Goal: Task Accomplishment & Management: Manage account settings

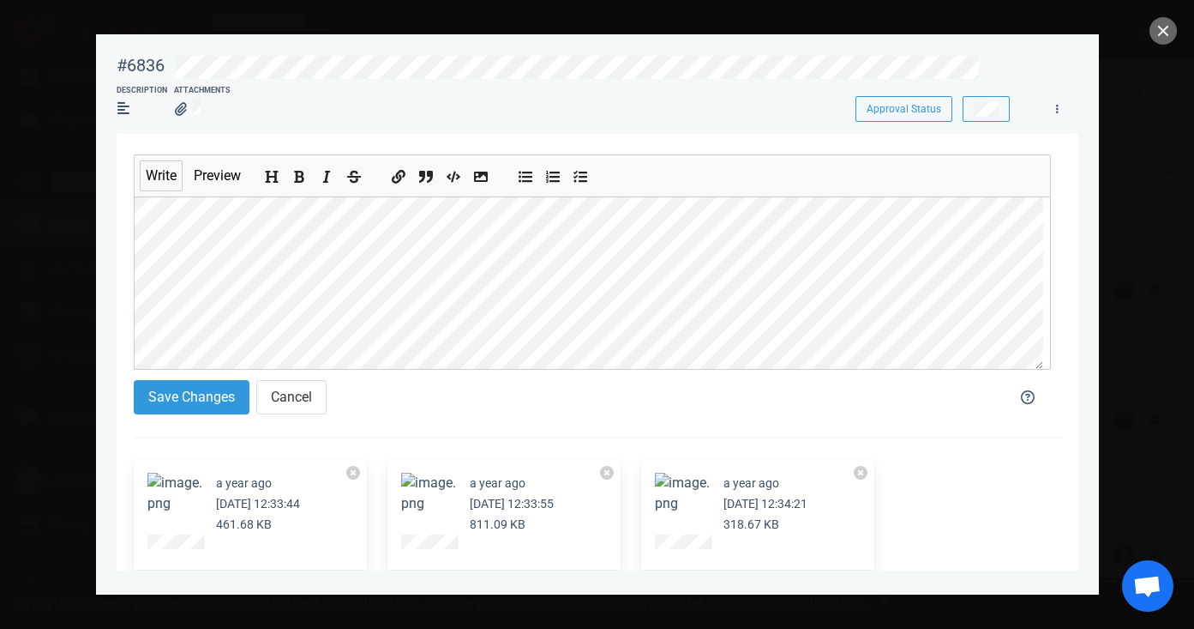
scroll to position [51, 0]
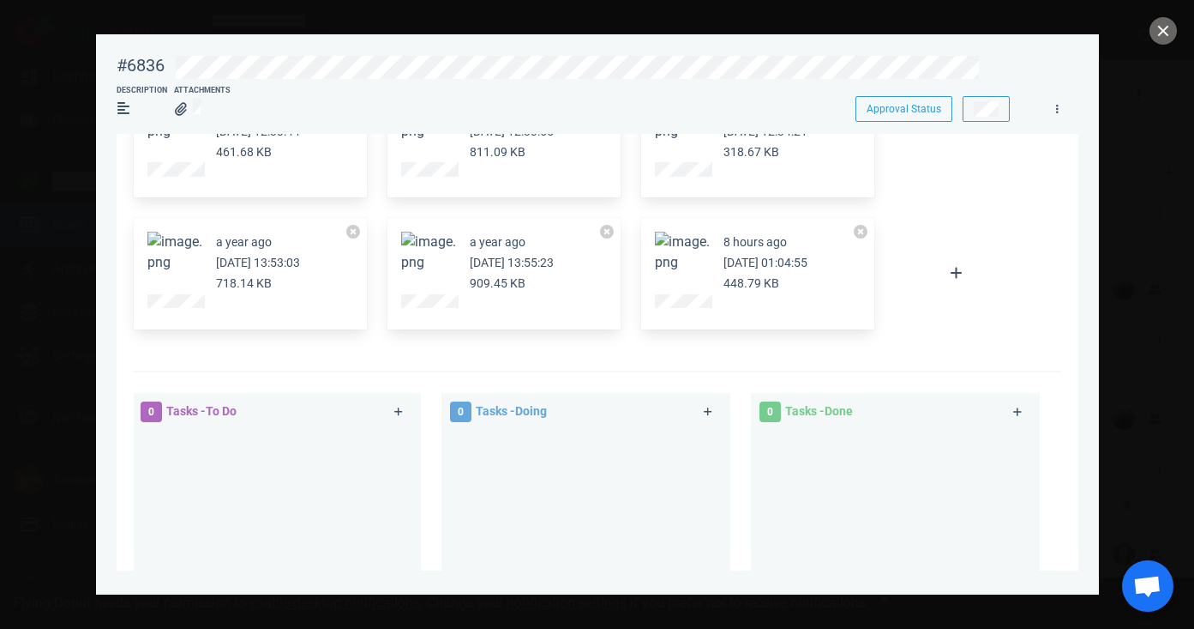
scroll to position [329, 0]
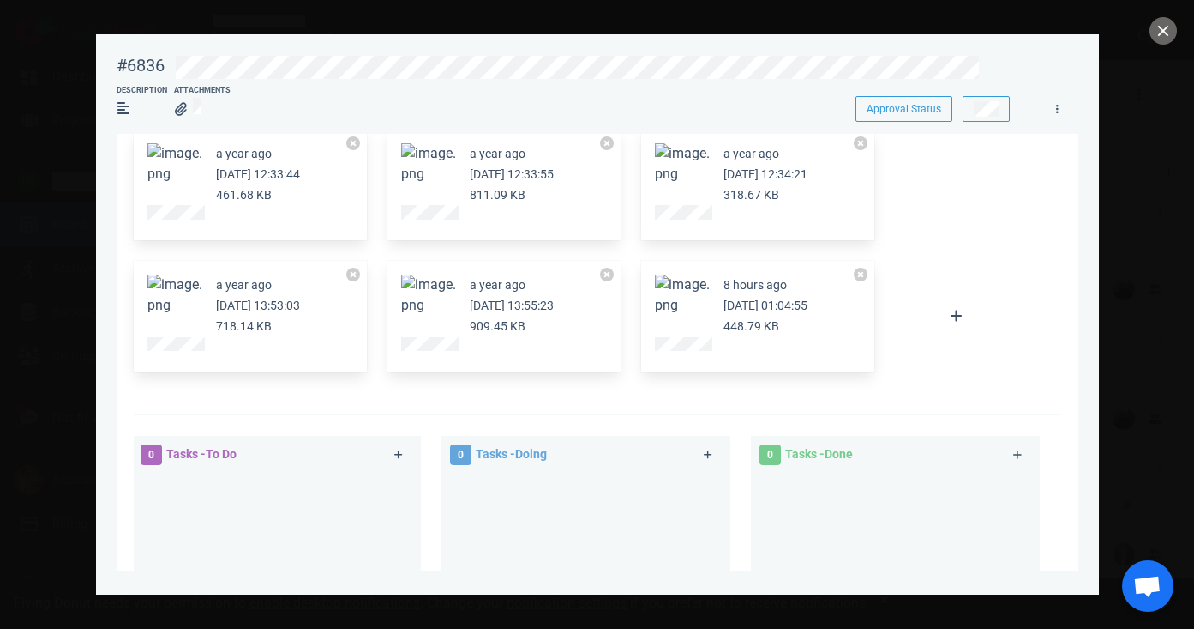
click at [678, 310] on button "Zoom image" at bounding box center [682, 294] width 55 height 41
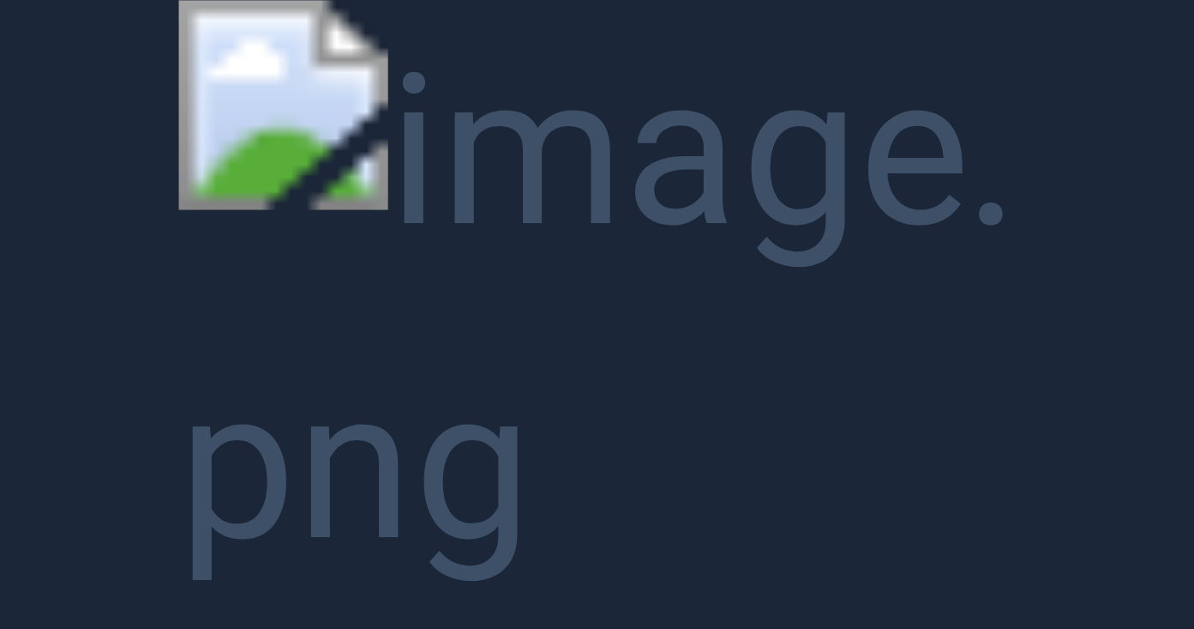
click at [1038, 214] on button "Unzoom image" at bounding box center [597, 314] width 1194 height 629
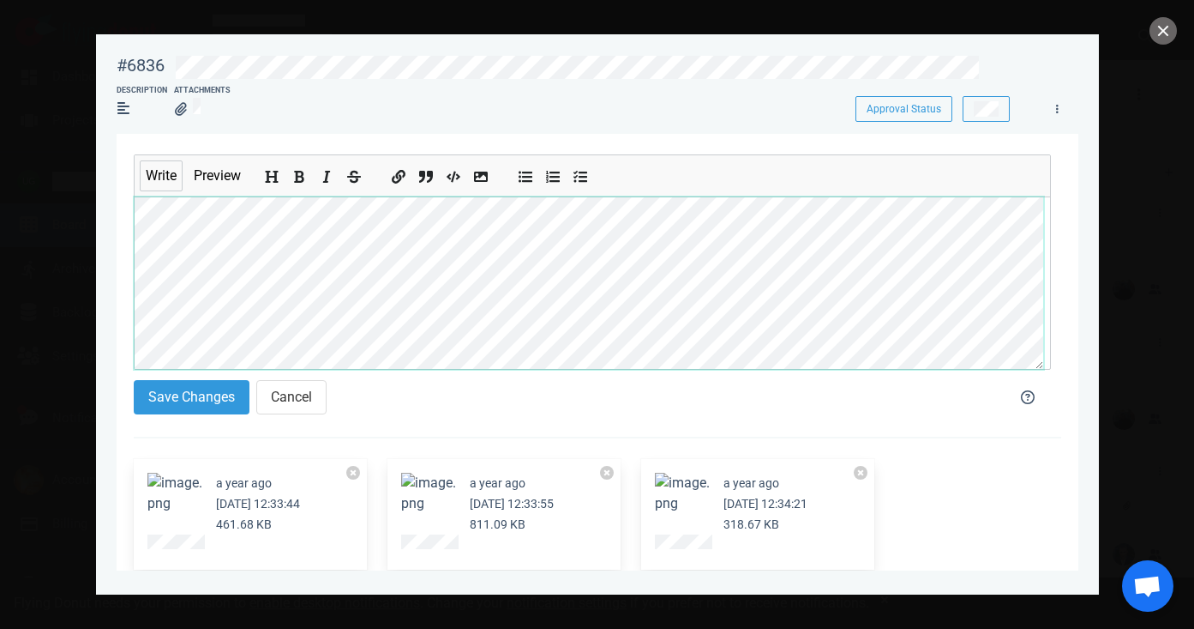
scroll to position [21, 0]
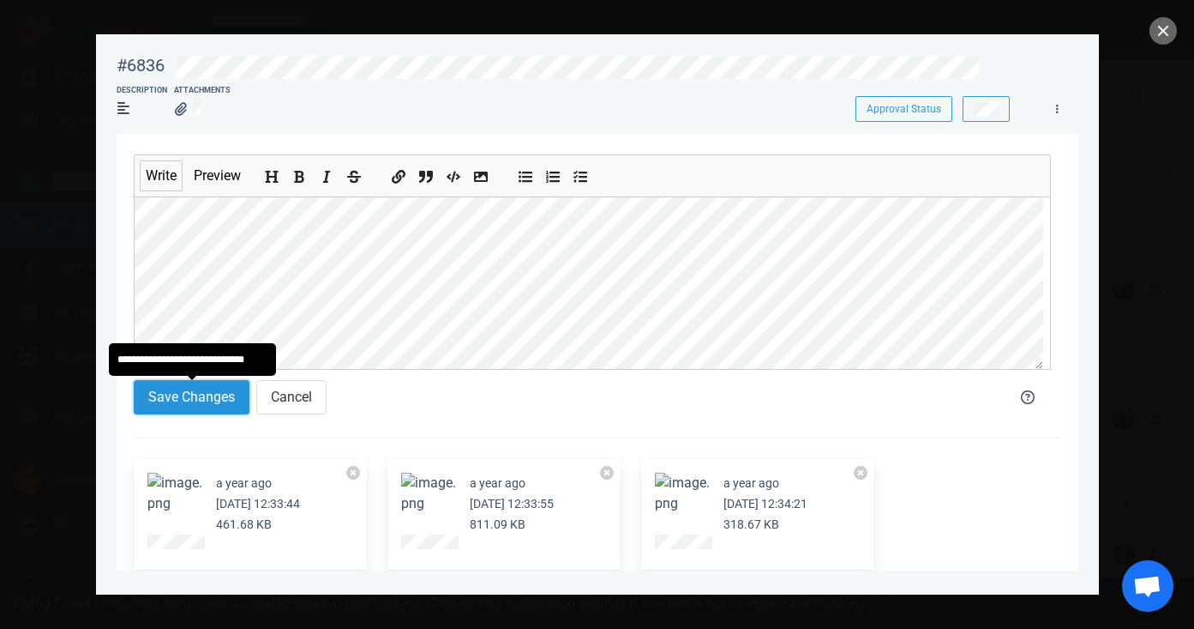
click at [214, 400] on button "Save Changes" at bounding box center [192, 397] width 116 height 34
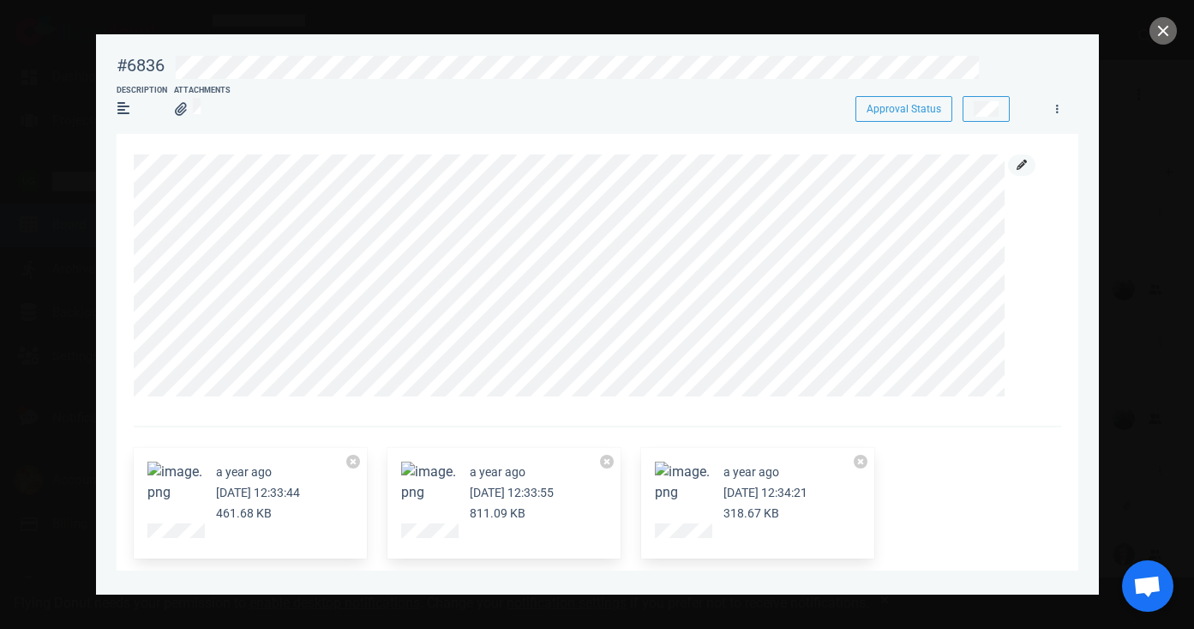
click at [1022, 164] on icon at bounding box center [1022, 164] width 10 height 10
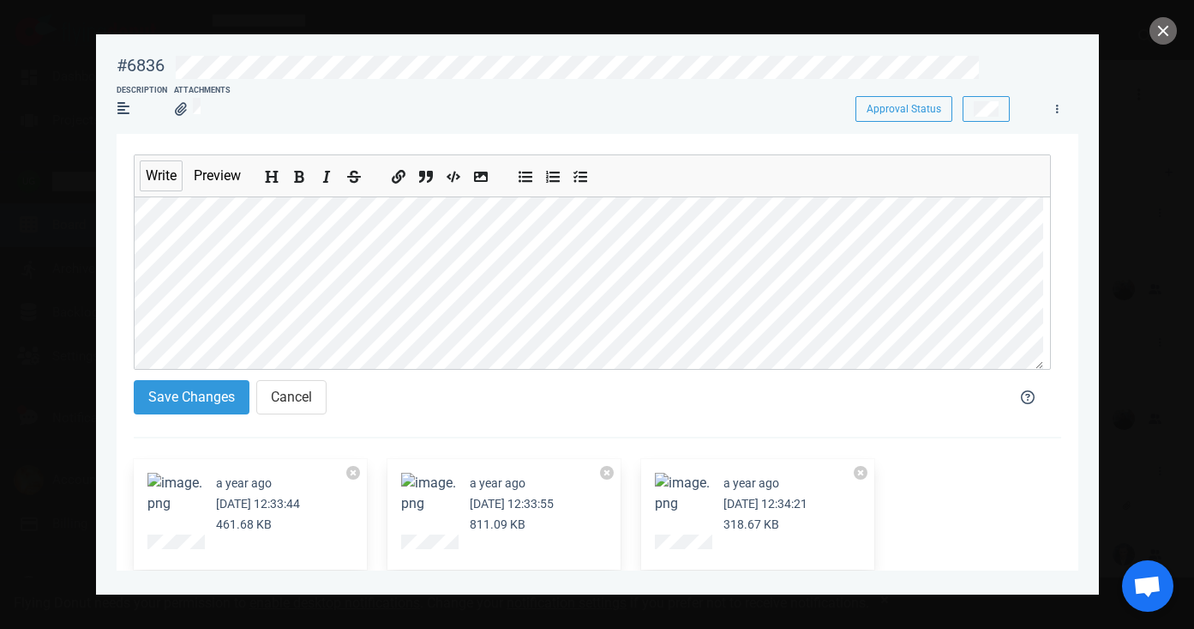
click at [214, 415] on section "Save Changes Cancel" at bounding box center [560, 400] width 852 height 41
click at [215, 400] on button "Save Changes" at bounding box center [192, 397] width 116 height 34
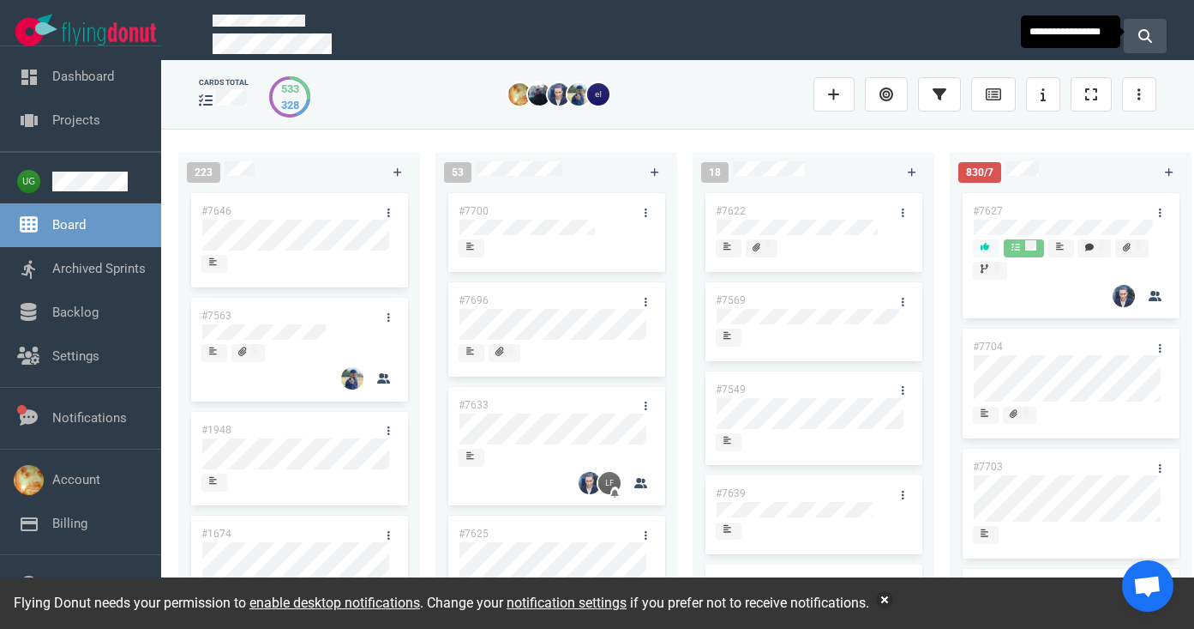
click at [1152, 36] on icon at bounding box center [1146, 36] width 14 height 14
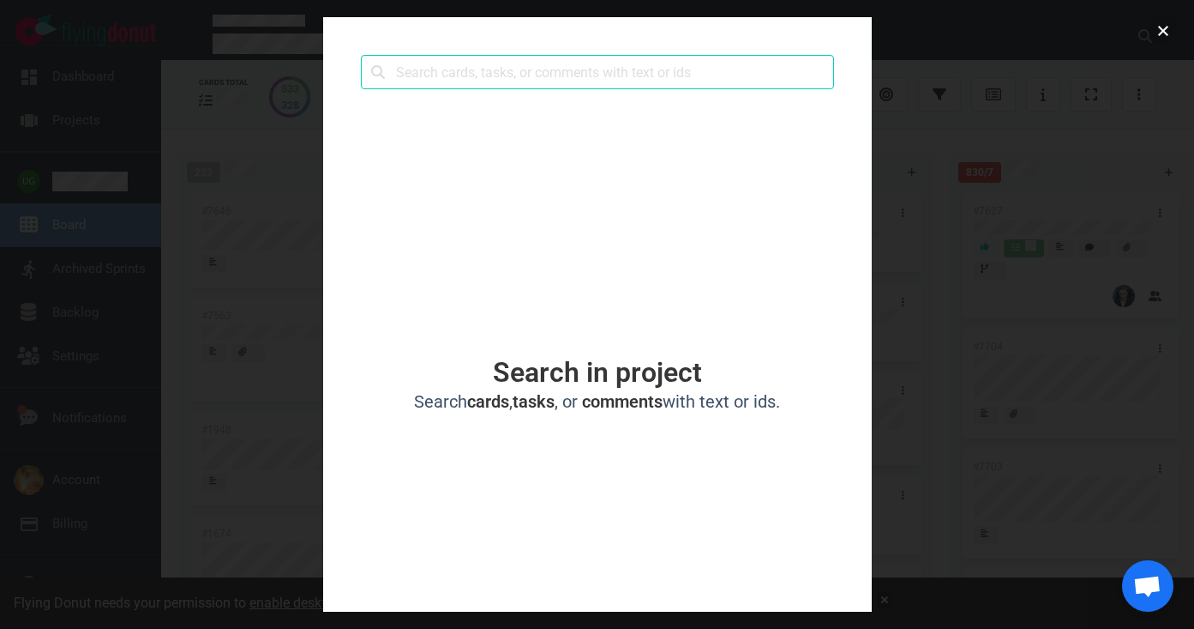
click at [1159, 33] on button "close" at bounding box center [1163, 30] width 27 height 27
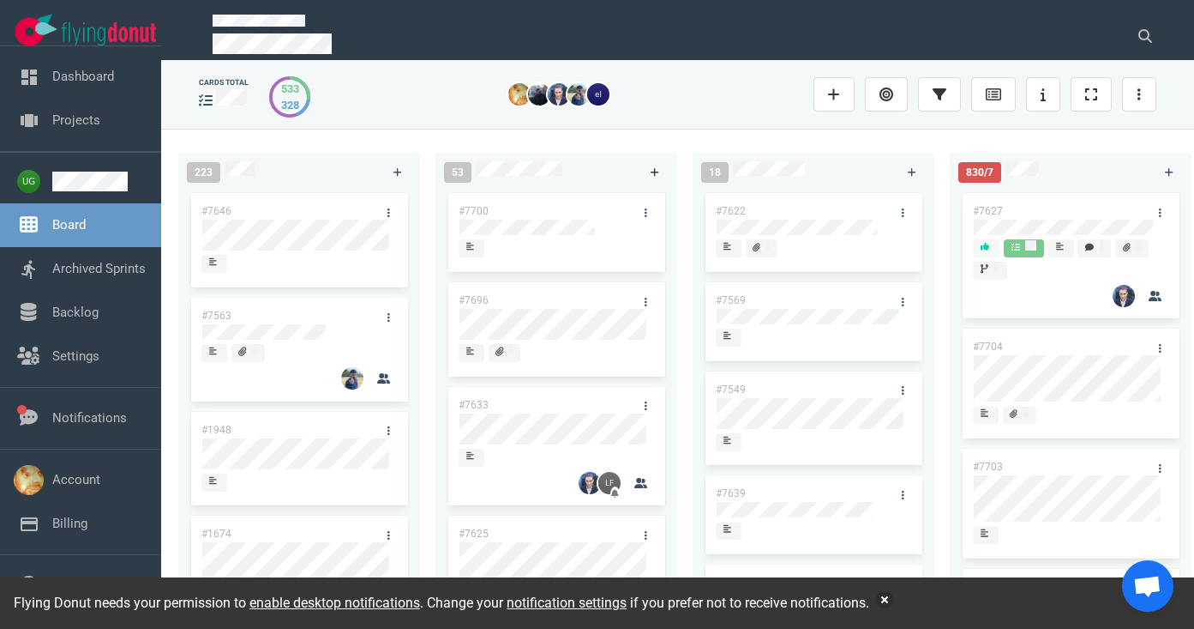
click at [658, 174] on icon at bounding box center [655, 172] width 9 height 10
click at [481, 238] on div at bounding box center [558, 237] width 196 height 3
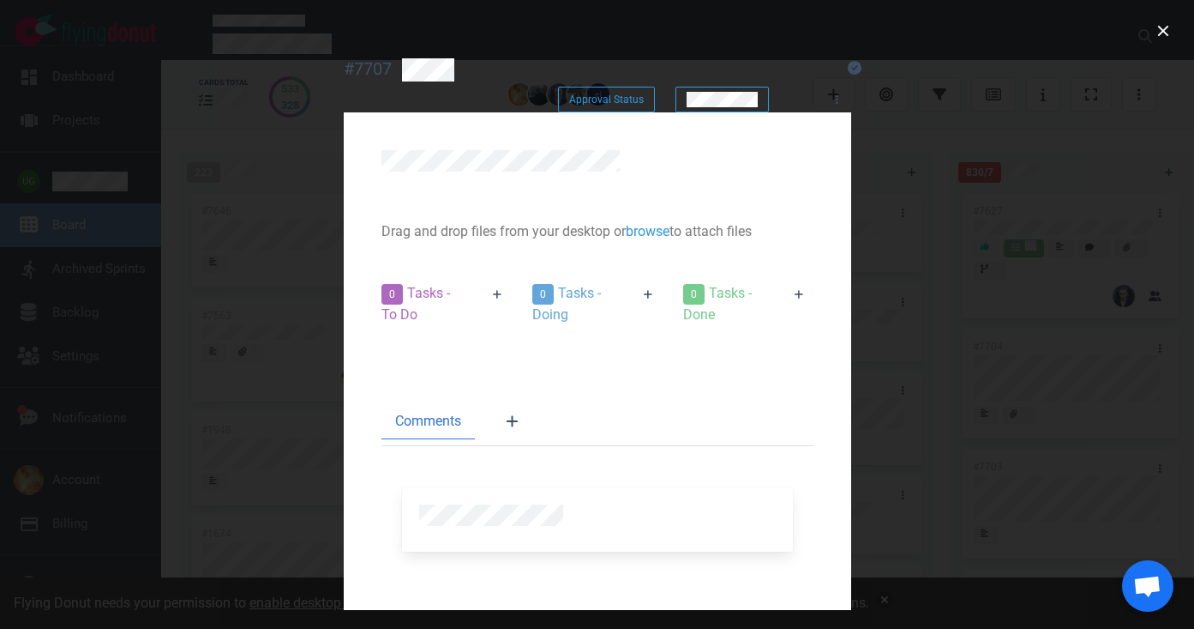
click at [379, 89] on div at bounding box center [420, 99] width 173 height 21
click at [392, 53] on div at bounding box center [615, 67] width 446 height 39
click at [402, 66] on div at bounding box center [620, 69] width 436 height 23
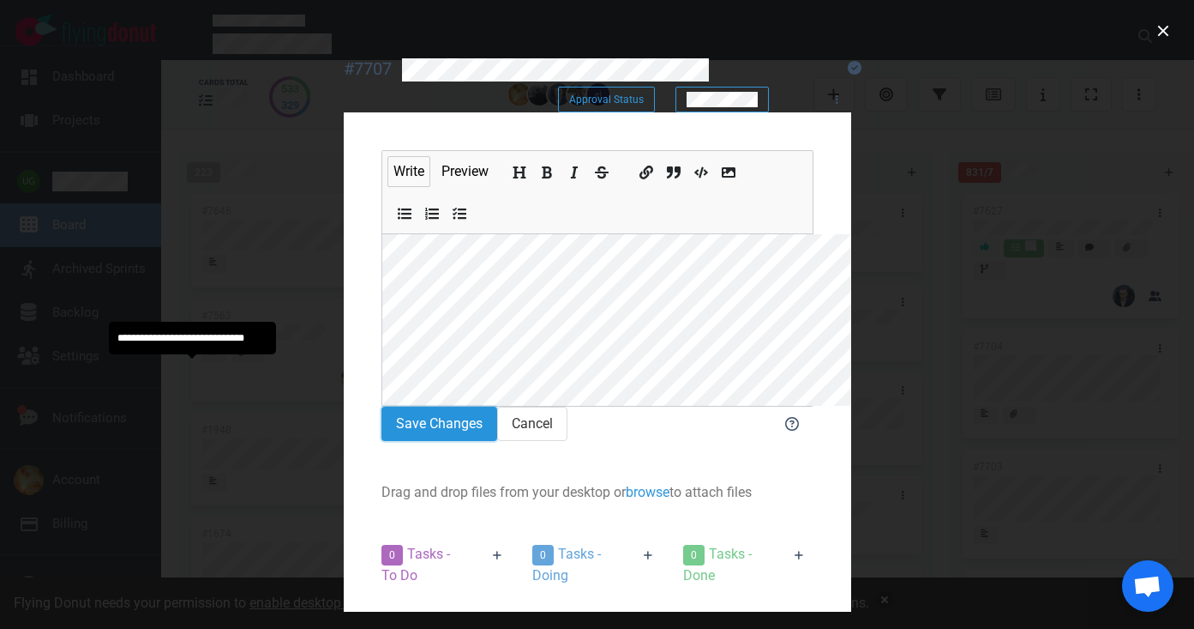
click at [382, 406] on button "Save Changes" at bounding box center [440, 423] width 116 height 34
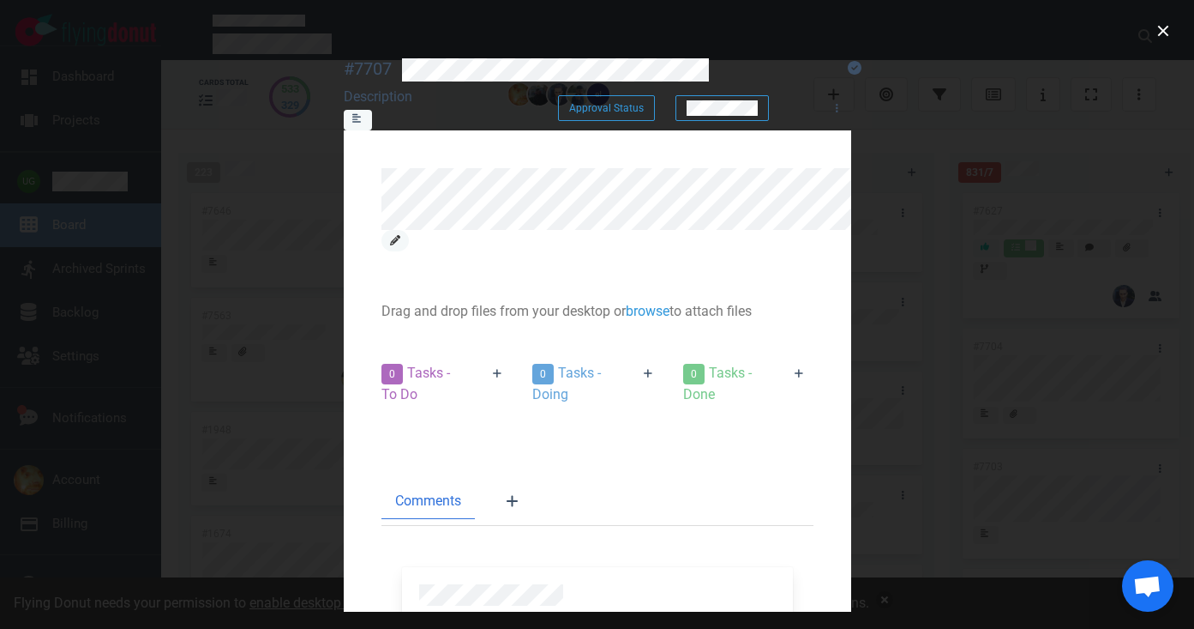
click at [400, 235] on icon at bounding box center [395, 240] width 10 height 10
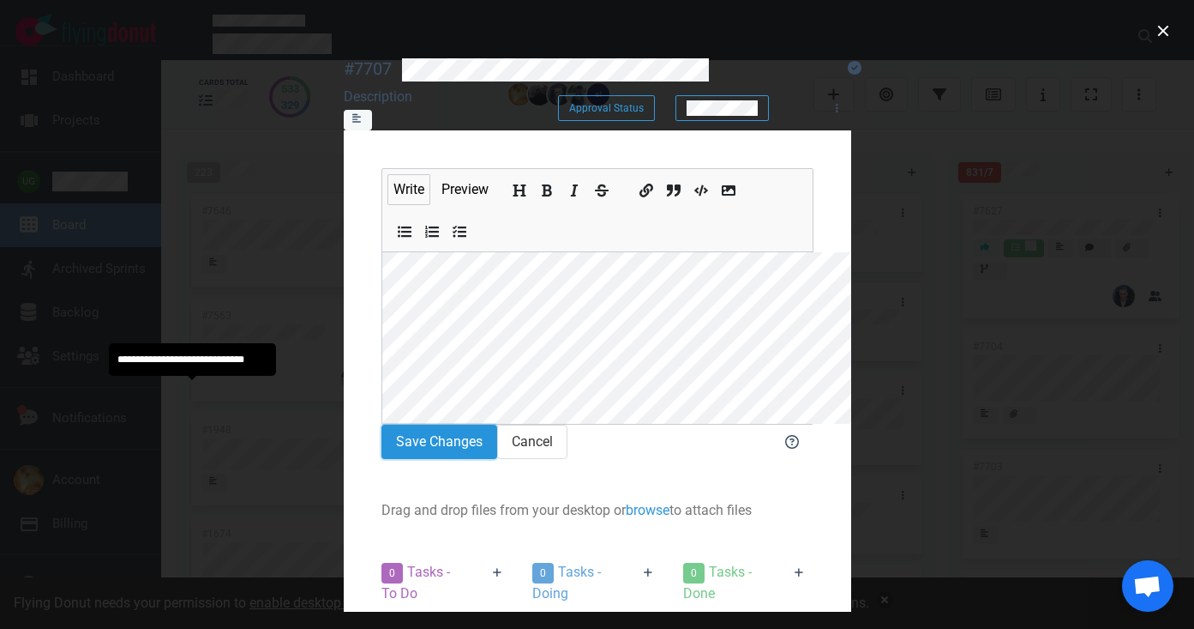
click at [382, 424] on button "Save Changes" at bounding box center [440, 441] width 116 height 34
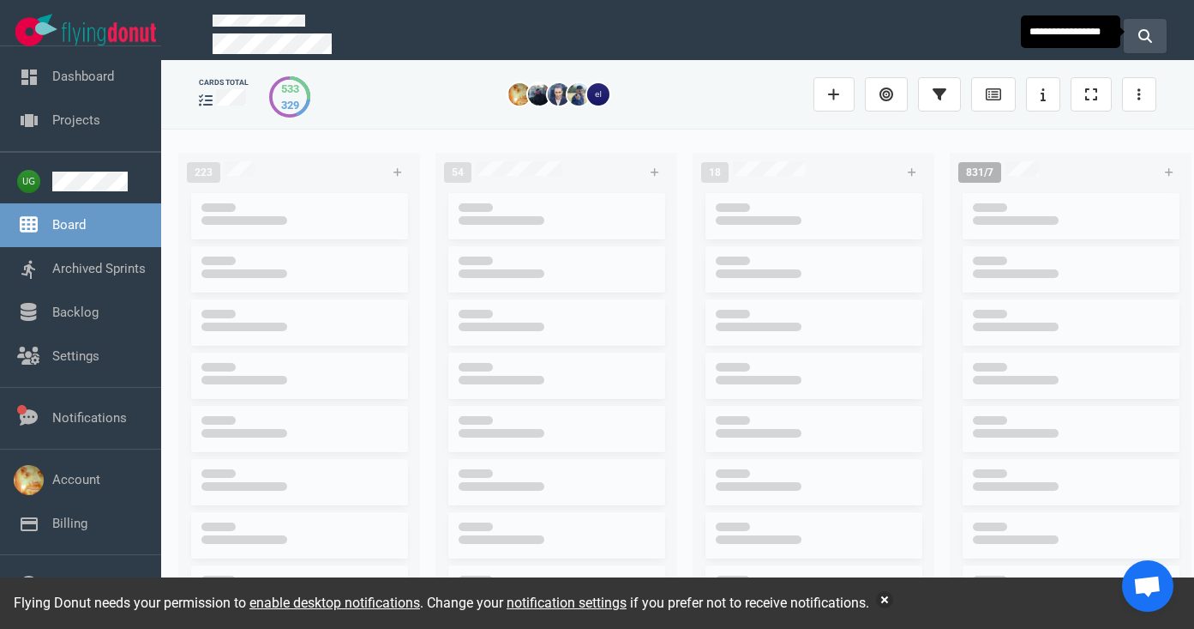
click at [1148, 34] on icon at bounding box center [1146, 36] width 14 height 14
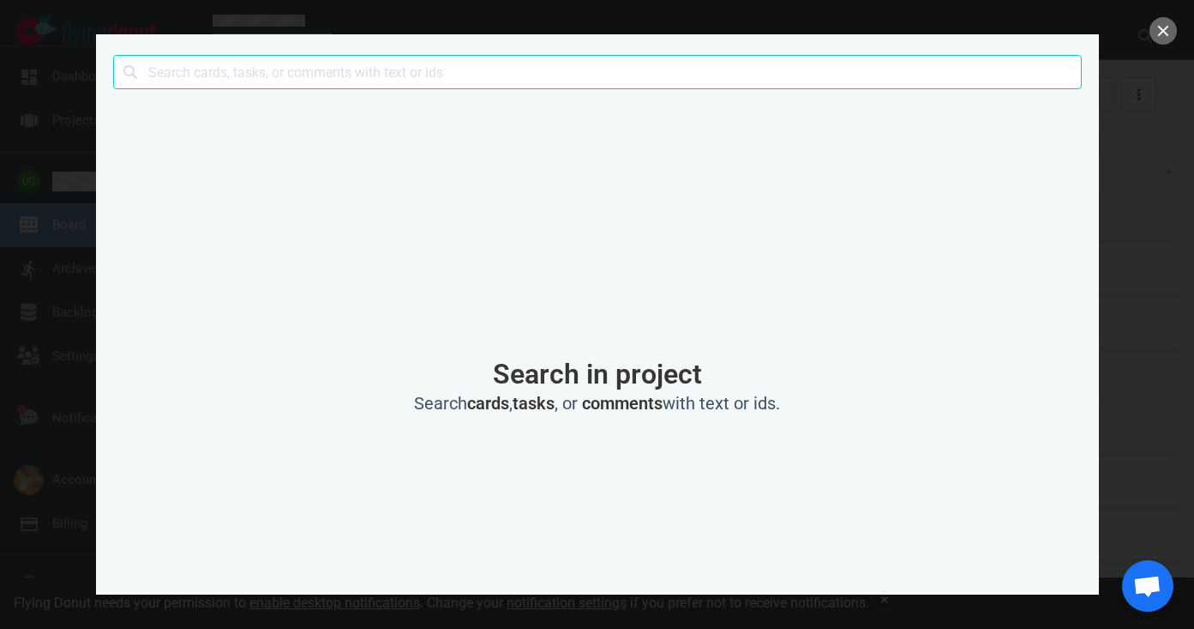
click at [892, 75] on input "text" at bounding box center [597, 72] width 969 height 34
type input "extracharge"
click button "Search" at bounding box center [0, 0] width 0 height 0
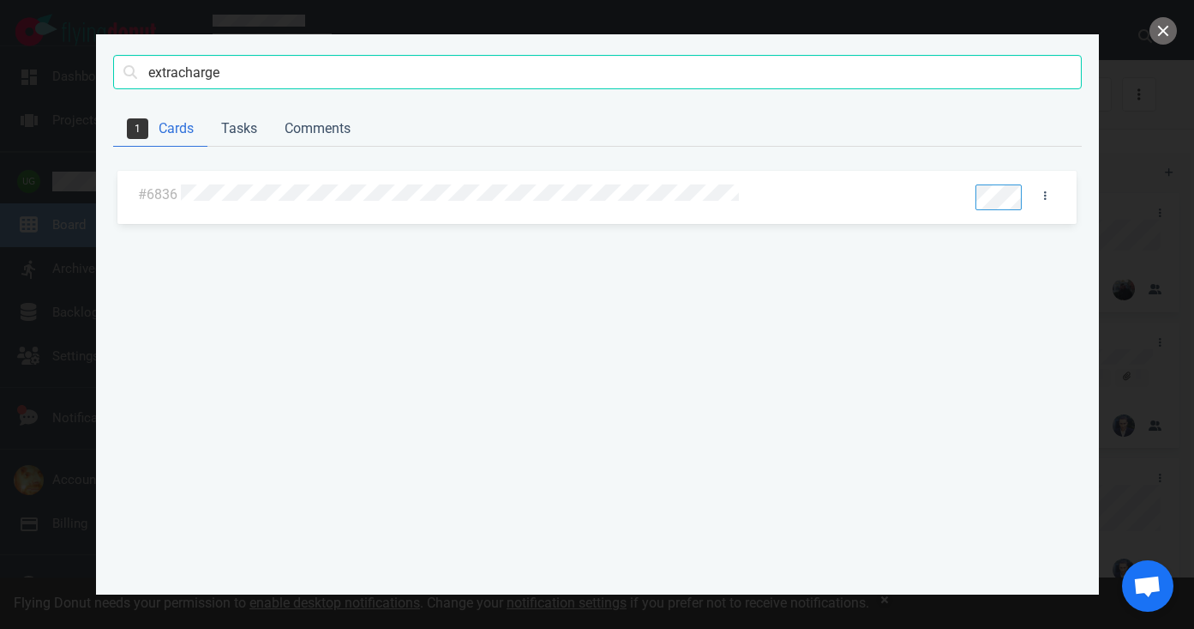
click at [525, 185] on div at bounding box center [567, 195] width 773 height 22
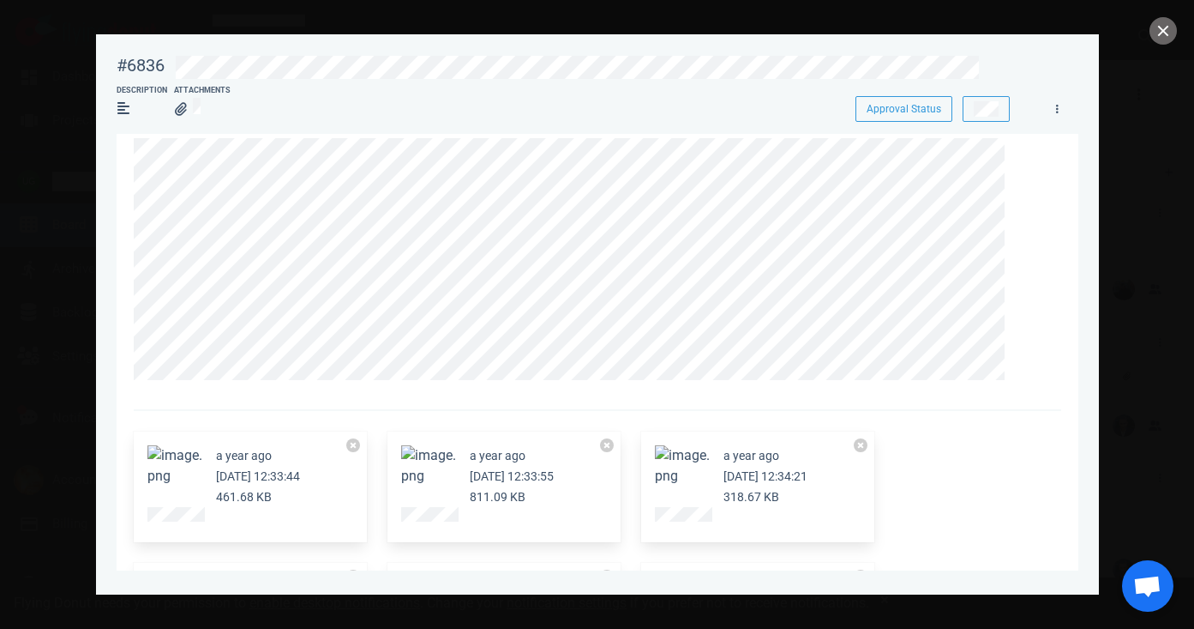
scroll to position [17, 0]
